Goal: Find specific page/section: Find specific page/section

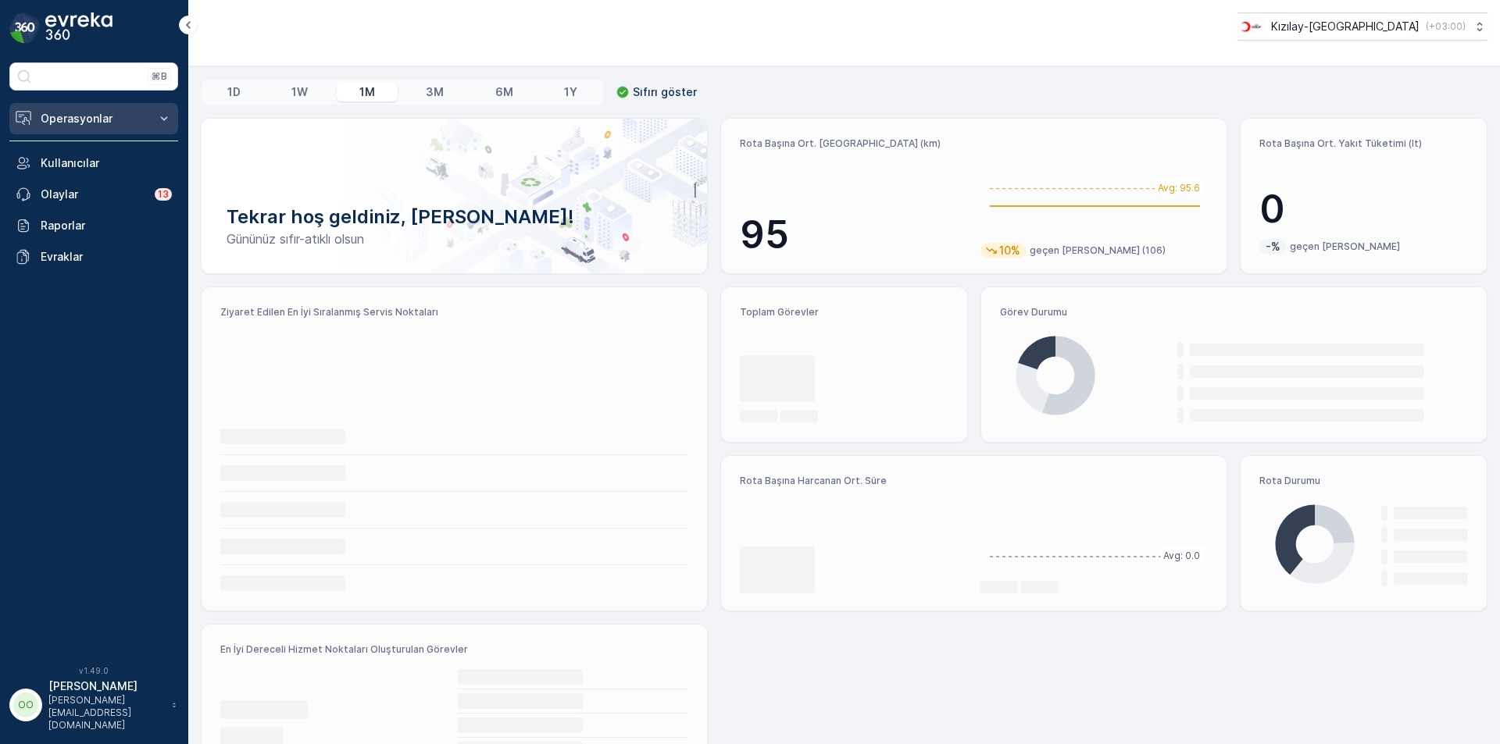
click at [107, 124] on p "Operasyonlar" at bounding box center [94, 119] width 106 height 16
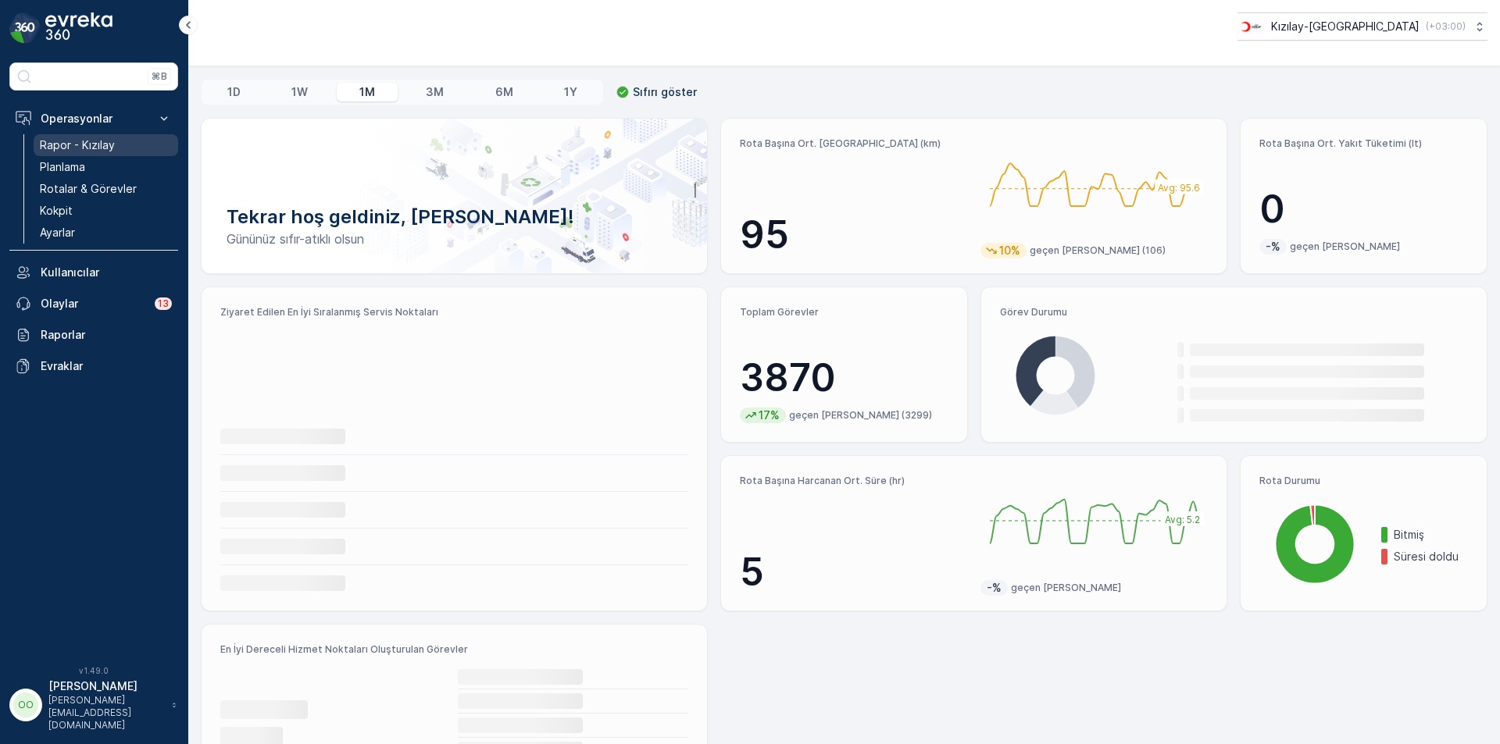
click at [97, 143] on p "Rapor - Kızılay" at bounding box center [77, 145] width 75 height 16
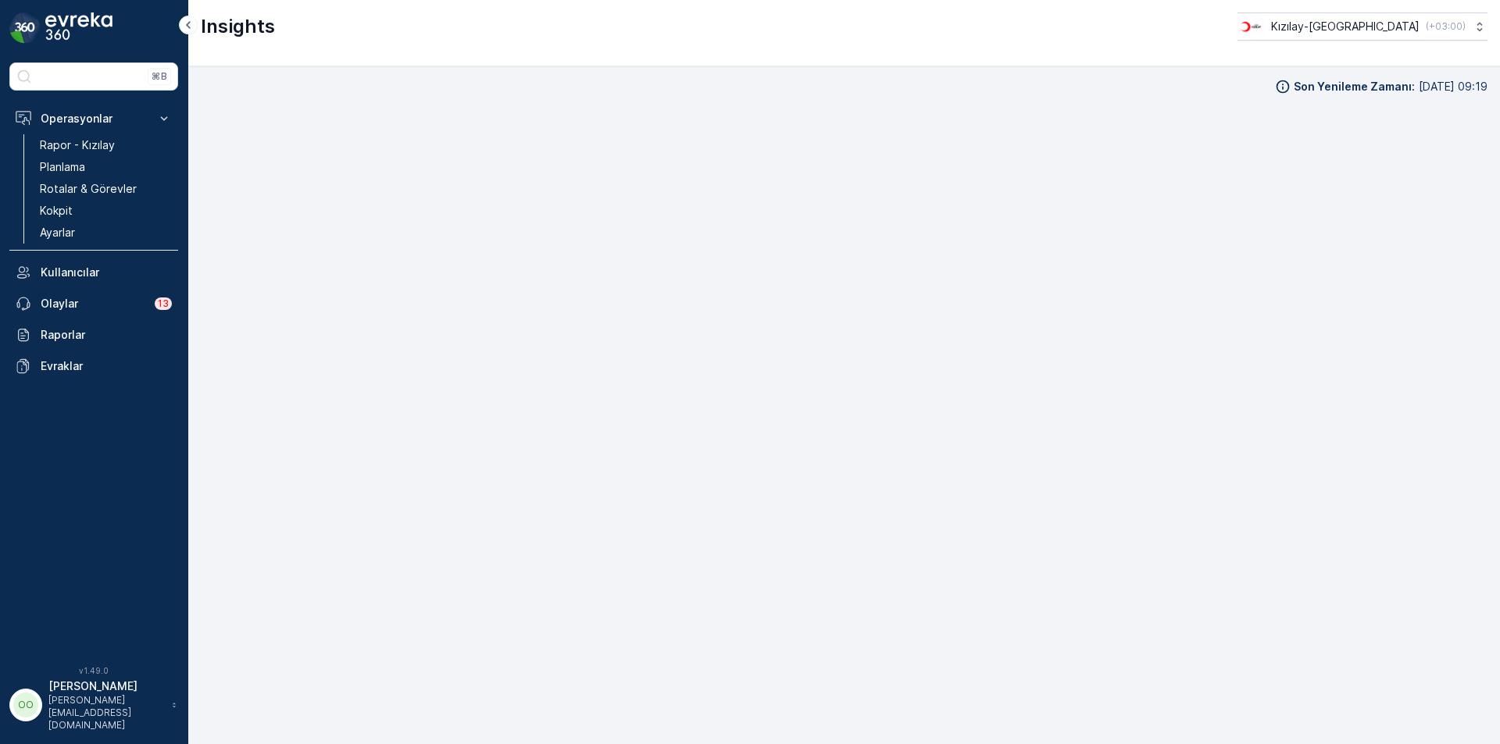
scroll to position [16, 0]
click at [77, 189] on p "Rotalar & Görevler" at bounding box center [88, 189] width 97 height 16
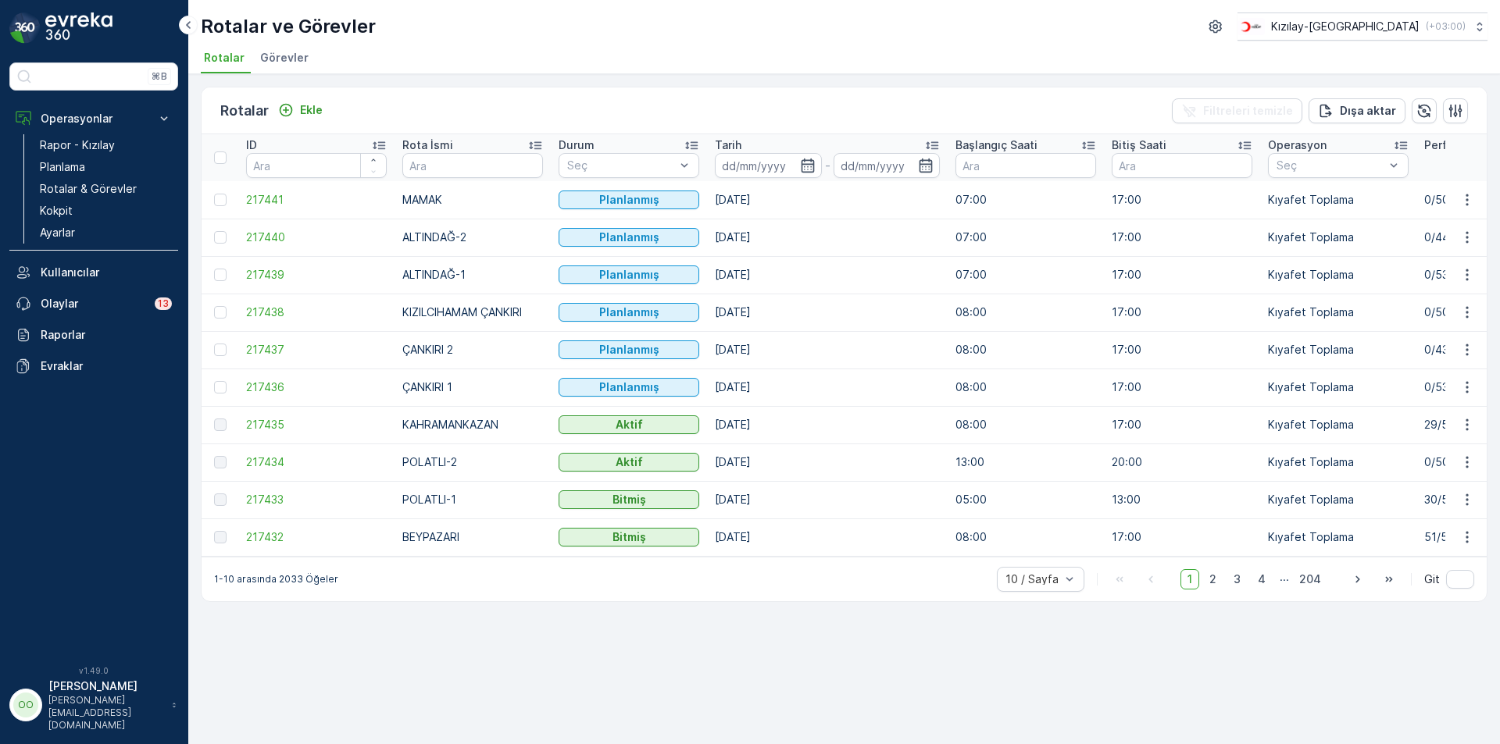
click at [712, 660] on div "Rotalar Ekle Filtreleri temizle Dışa aktar ID Rota İsmi Durum Seç Tarih - Başla…" at bounding box center [843, 409] width 1311 height 670
